Goal: Information Seeking & Learning: Learn about a topic

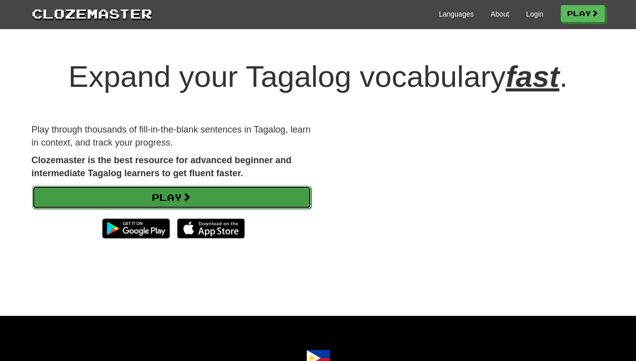
click at [232, 202] on link "Play" at bounding box center [171, 197] width 279 height 23
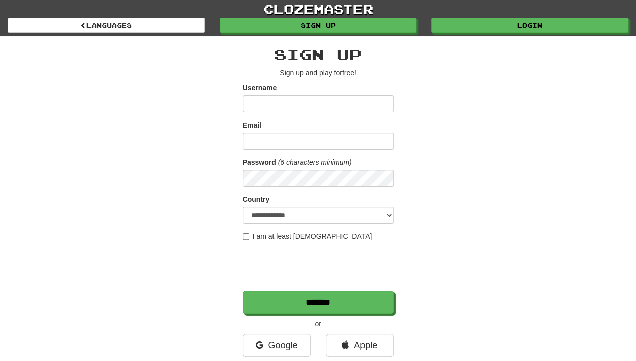
click at [278, 103] on input "Username" at bounding box center [318, 104] width 151 height 17
type input "**********"
click at [287, 145] on input "Email" at bounding box center [318, 141] width 151 height 17
click at [321, 98] on input "**********" at bounding box center [318, 104] width 151 height 17
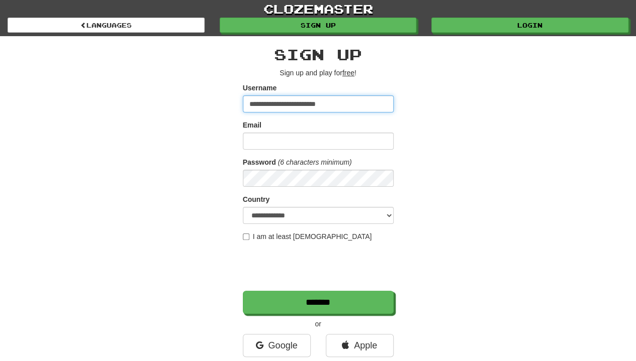
click at [321, 98] on input "**********" at bounding box center [318, 104] width 151 height 17
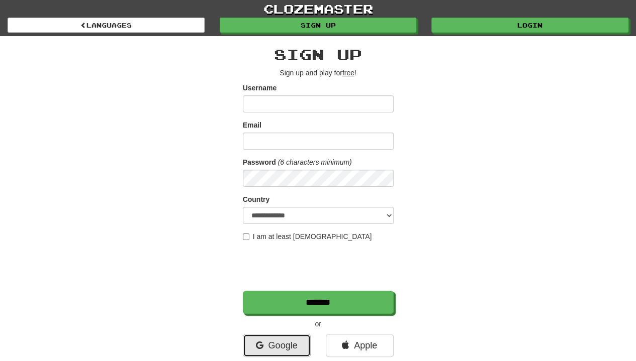
click at [284, 336] on link "Google" at bounding box center [277, 345] width 68 height 23
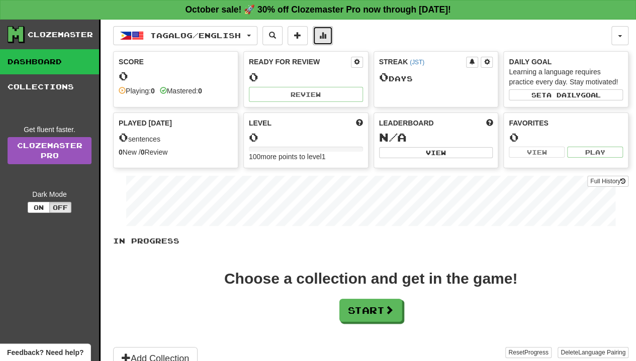
click at [325, 32] on button at bounding box center [323, 35] width 20 height 19
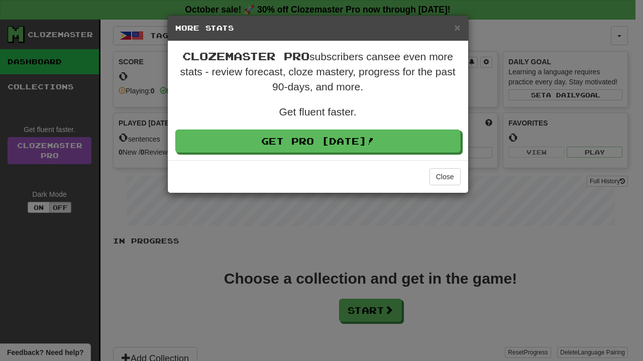
click at [405, 287] on div "× More Stats Clozemaster Pro subscribers can see even more stats - review forec…" at bounding box center [321, 180] width 643 height 361
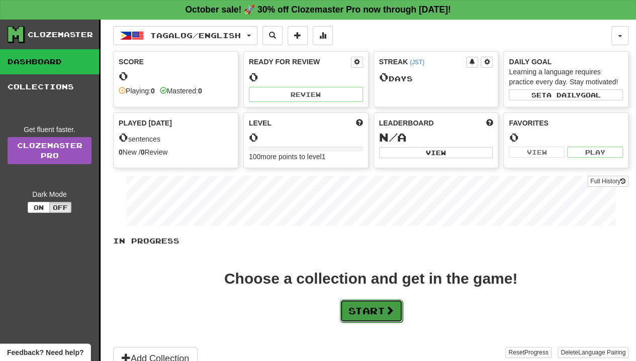
click at [376, 306] on button "Start" at bounding box center [371, 311] width 63 height 23
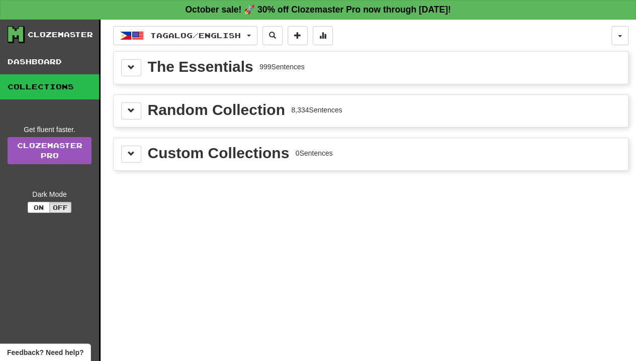
click at [215, 69] on div "The Essentials" at bounding box center [201, 66] width 106 height 15
click at [132, 64] on span at bounding box center [131, 67] width 7 height 7
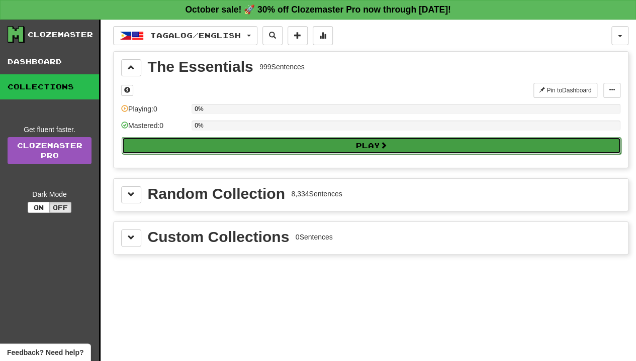
click at [270, 139] on button "Play" at bounding box center [371, 145] width 499 height 17
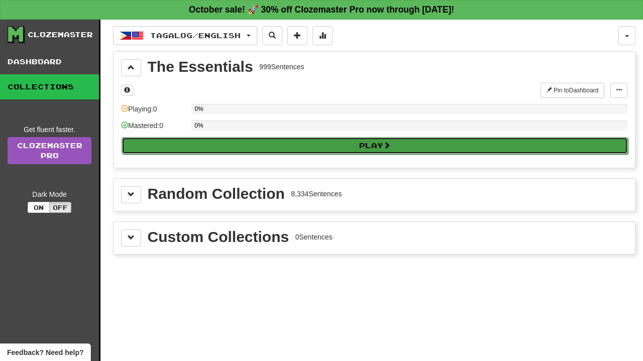
select select "**"
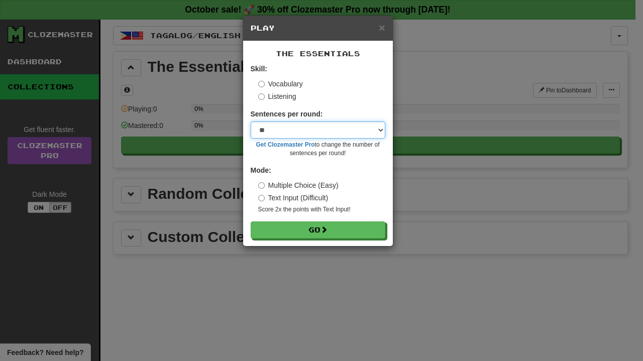
click at [294, 134] on select "* ** ** ** ** ** *** ********" at bounding box center [318, 130] width 135 height 17
click at [251, 122] on select "* ** ** ** ** ** *** ********" at bounding box center [318, 130] width 135 height 17
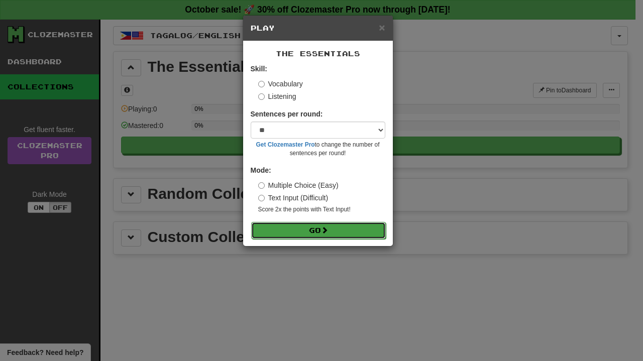
click at [306, 231] on button "Go" at bounding box center [318, 230] width 135 height 17
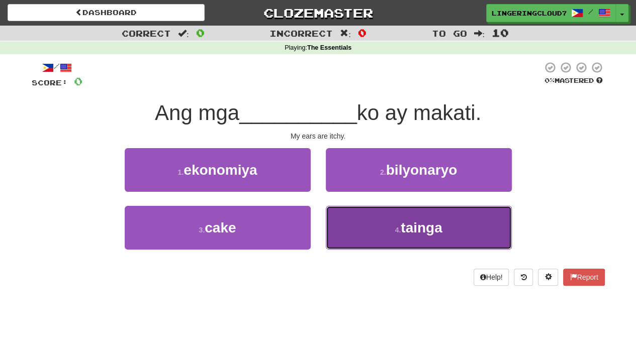
click at [421, 245] on button "4 . tainga" at bounding box center [419, 228] width 186 height 44
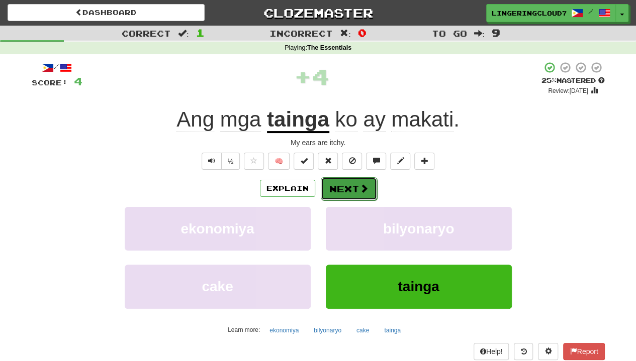
click at [355, 192] on button "Next" at bounding box center [349, 188] width 56 height 23
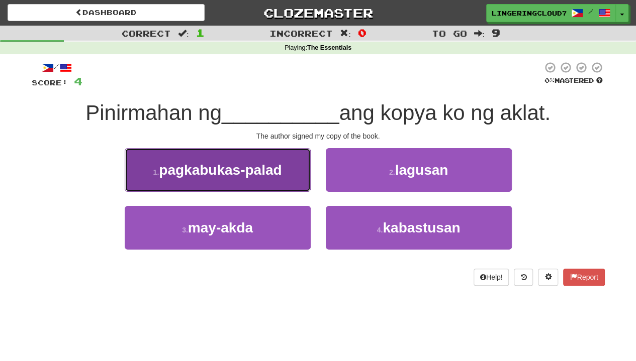
click at [254, 171] on span "pagkabukas-palad" at bounding box center [220, 170] width 123 height 16
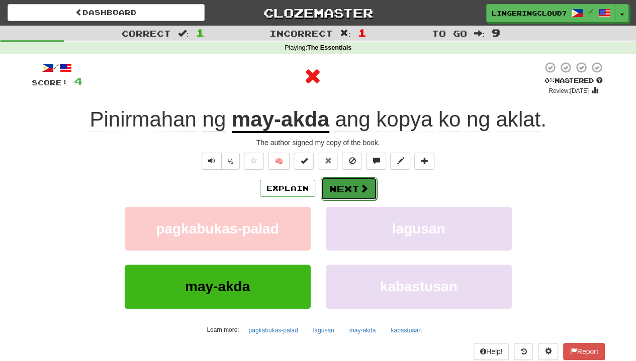
click at [354, 188] on button "Next" at bounding box center [349, 188] width 56 height 23
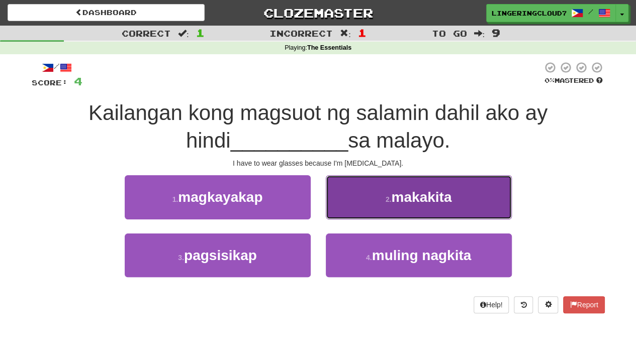
click at [376, 199] on button "2 . makakita" at bounding box center [419, 197] width 186 height 44
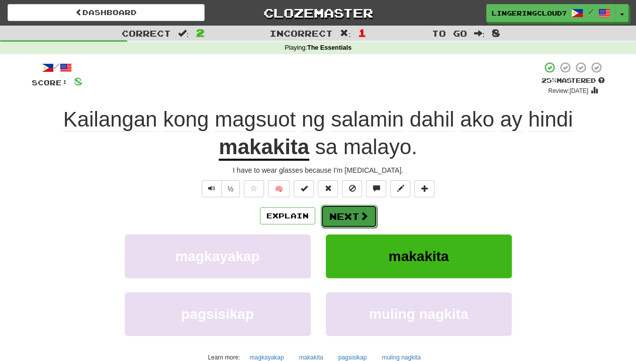
click at [357, 219] on button "Next" at bounding box center [349, 216] width 56 height 23
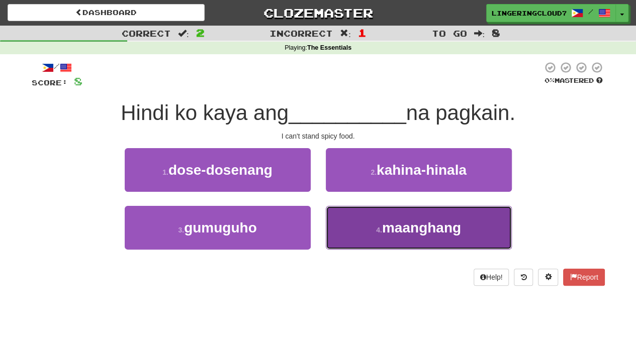
click at [438, 243] on button "4 . maanghang" at bounding box center [419, 228] width 186 height 44
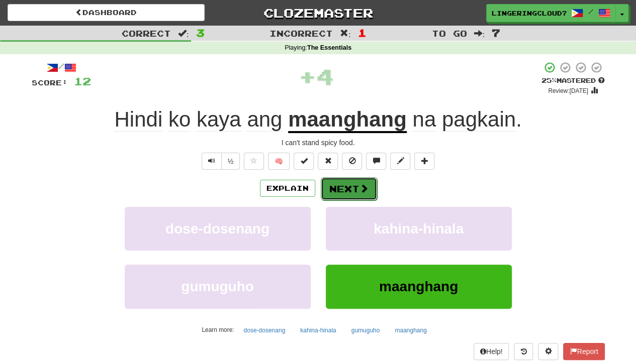
click at [362, 191] on span at bounding box center [363, 188] width 9 height 9
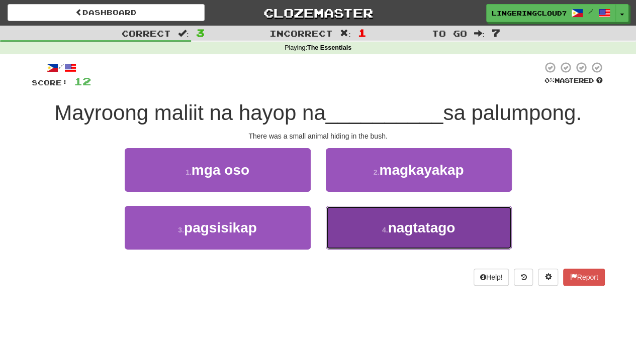
click at [371, 242] on button "4 . nagtatago" at bounding box center [419, 228] width 186 height 44
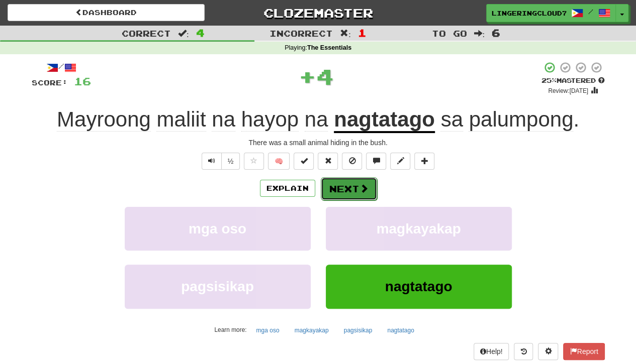
click at [350, 185] on button "Next" at bounding box center [349, 188] width 56 height 23
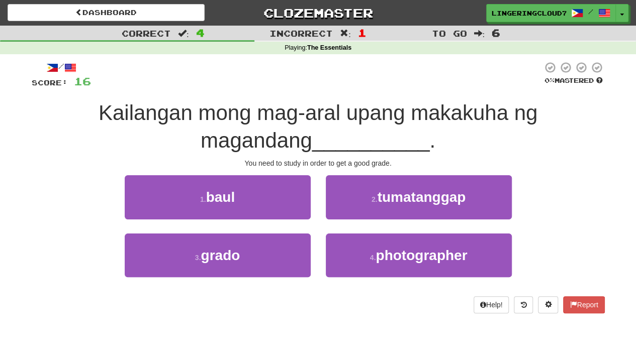
click at [329, 111] on span "Kailangan mong mag-aral upang makakuha ng magandang" at bounding box center [318, 126] width 439 height 51
click at [409, 130] on div "Kailangan mong mag-aral upang makakuha ng magandang __________ ." at bounding box center [318, 127] width 573 height 55
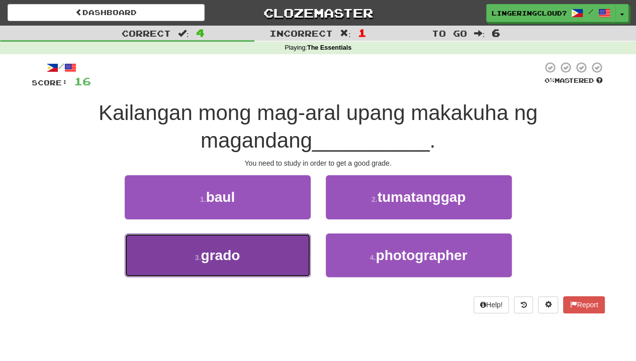
click at [265, 259] on button "3 . grado" at bounding box center [218, 256] width 186 height 44
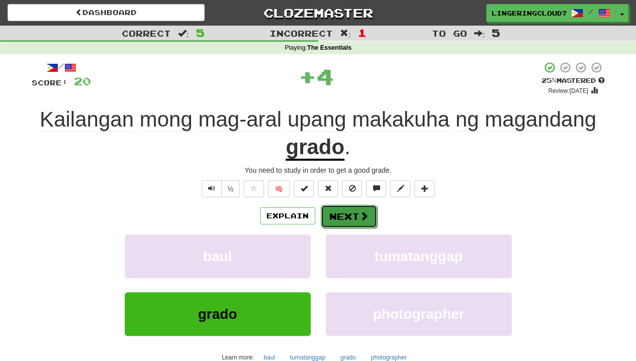
click at [342, 217] on button "Next" at bounding box center [349, 216] width 56 height 23
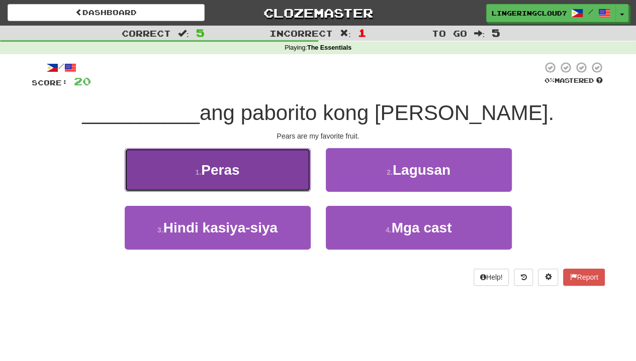
click at [278, 191] on button "1 . Peras" at bounding box center [218, 170] width 186 height 44
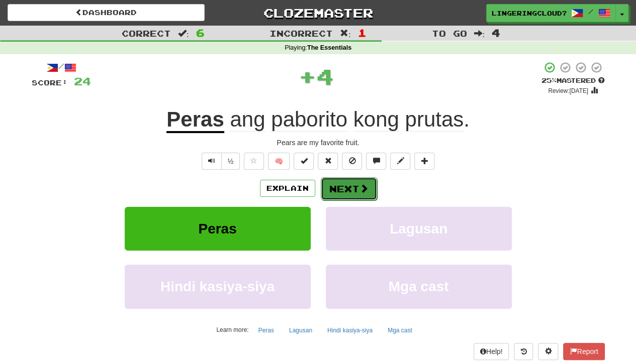
click at [322, 191] on button "Next" at bounding box center [349, 188] width 56 height 23
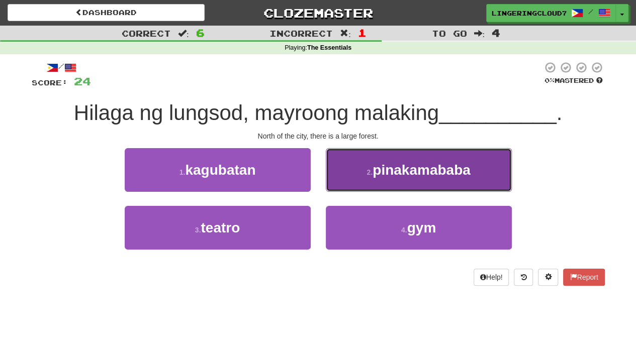
click at [398, 176] on span "pinakamababa" at bounding box center [421, 170] width 98 height 16
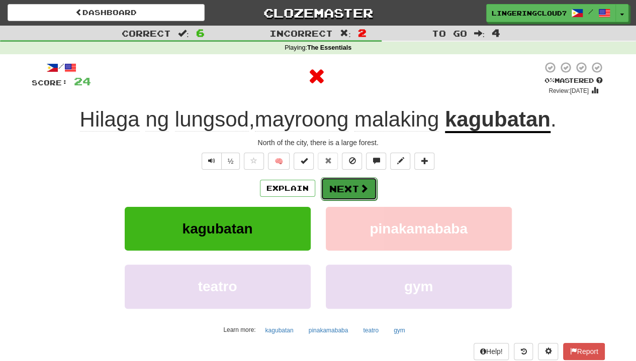
click at [350, 187] on button "Next" at bounding box center [349, 188] width 56 height 23
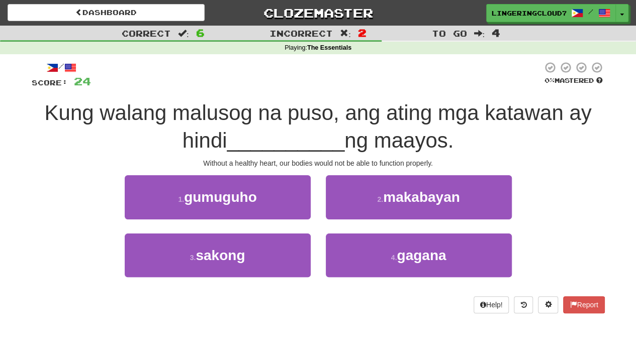
click at [232, 121] on span "Kung walang malusog na puso, ang ating mga katawan ay hindi" at bounding box center [317, 126] width 547 height 51
click at [238, 160] on div "Without a healthy heart, our bodies would not be able to function properly." at bounding box center [318, 163] width 573 height 10
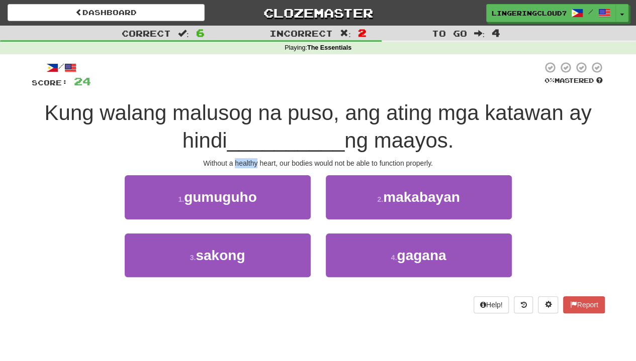
click at [238, 160] on div "Without a healthy heart, our bodies would not be able to function properly." at bounding box center [318, 163] width 573 height 10
click at [248, 130] on span "__________" at bounding box center [286, 141] width 118 height 24
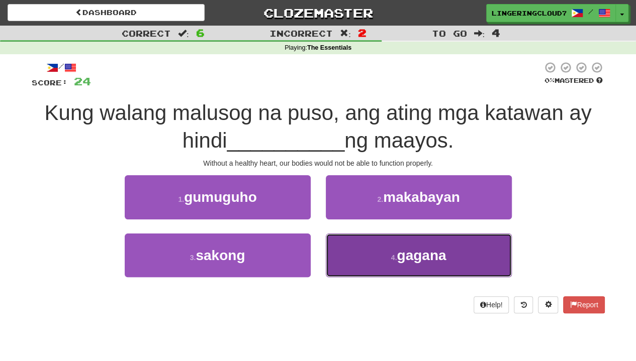
click at [362, 261] on button "4 . gagana" at bounding box center [419, 256] width 186 height 44
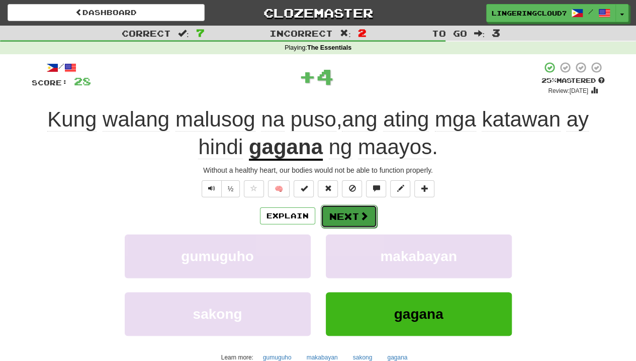
click at [347, 206] on button "Next" at bounding box center [349, 216] width 56 height 23
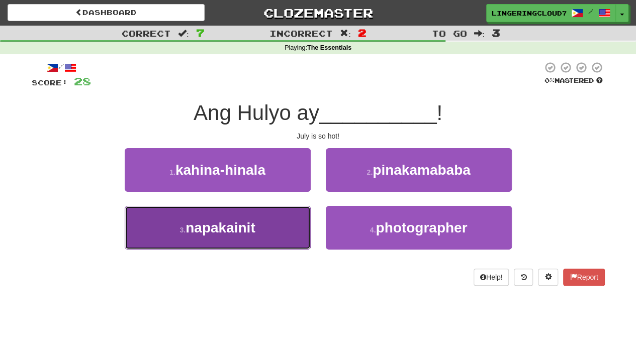
click at [252, 246] on button "3 . napakainit" at bounding box center [218, 228] width 186 height 44
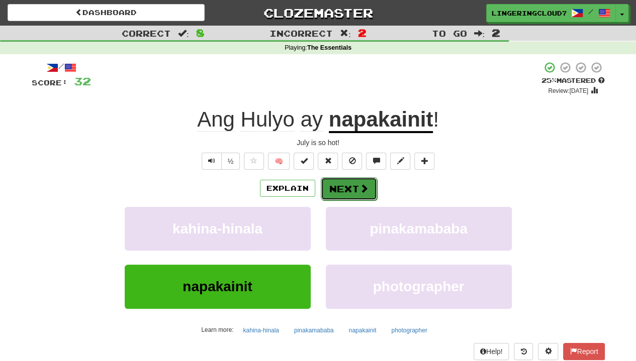
click at [339, 190] on button "Next" at bounding box center [349, 188] width 56 height 23
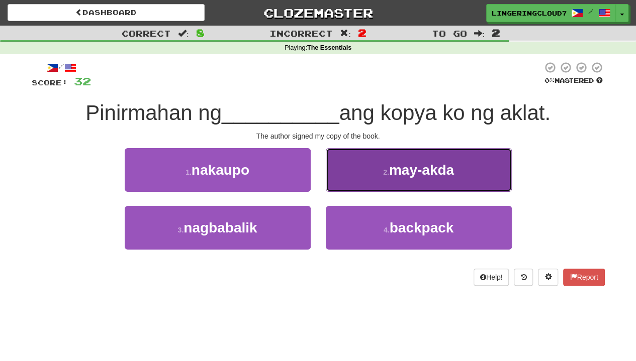
click at [357, 177] on button "2 . may-akda" at bounding box center [419, 170] width 186 height 44
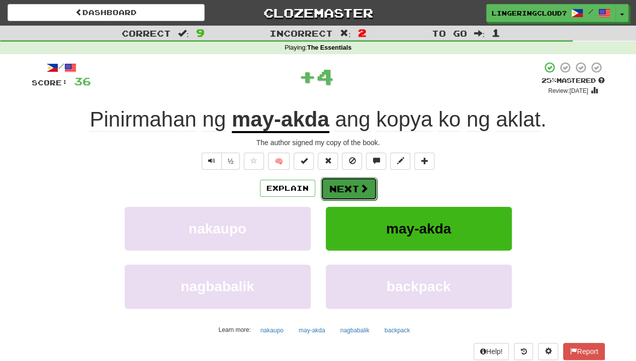
click at [356, 190] on button "Next" at bounding box center [349, 188] width 56 height 23
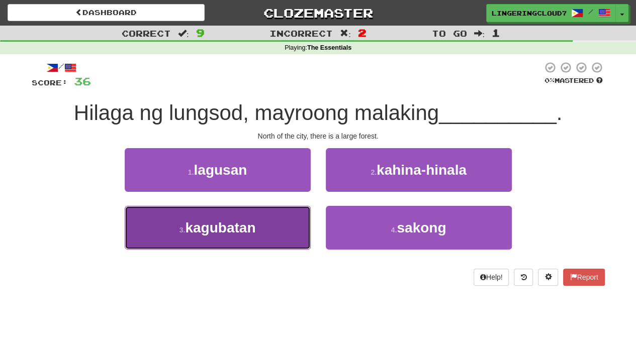
click at [255, 220] on span "kagubatan" at bounding box center [220, 228] width 70 height 16
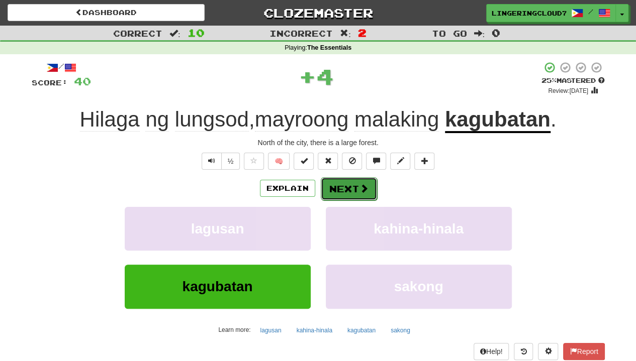
click at [336, 198] on button "Next" at bounding box center [349, 188] width 56 height 23
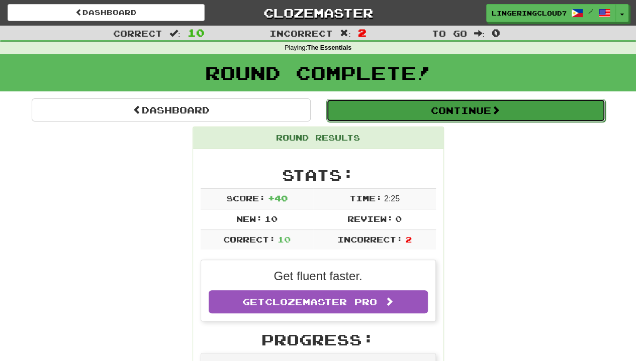
click at [419, 114] on button "Continue" at bounding box center [465, 110] width 279 height 23
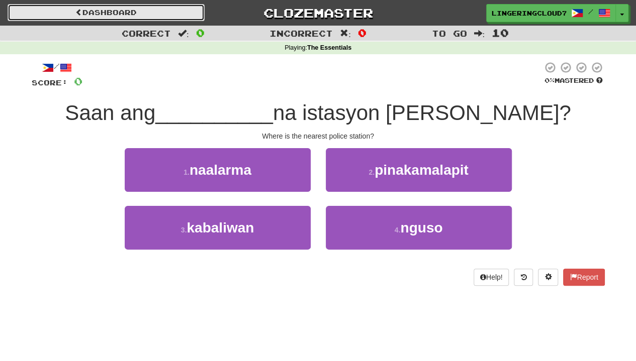
click at [128, 11] on link "Dashboard" at bounding box center [106, 12] width 197 height 17
